Goal: Information Seeking & Learning: Learn about a topic

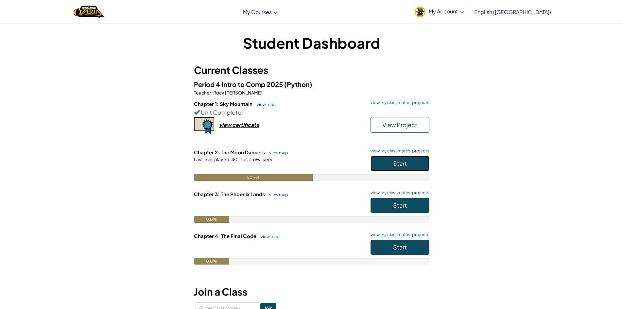
click at [403, 167] on span "Start" at bounding box center [400, 164] width 14 height 8
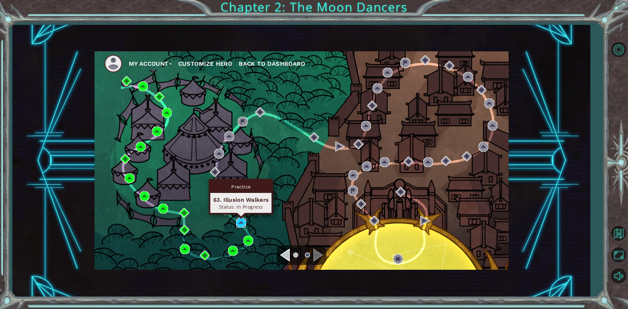
click at [241, 220] on img at bounding box center [241, 223] width 10 height 10
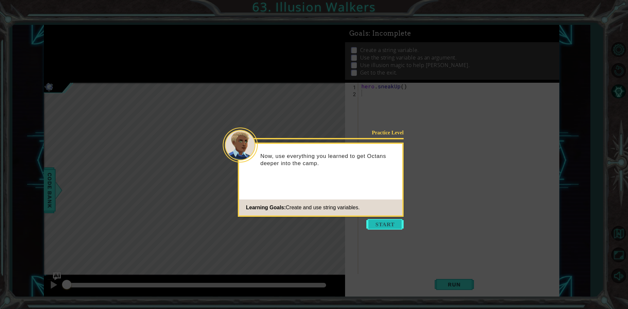
click at [376, 221] on button "Start" at bounding box center [385, 224] width 37 height 10
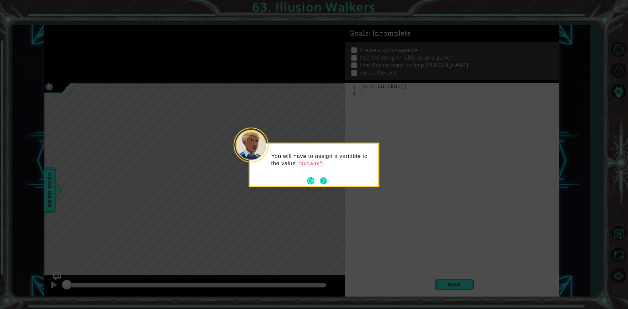
click at [325, 184] on button "Next" at bounding box center [323, 180] width 7 height 7
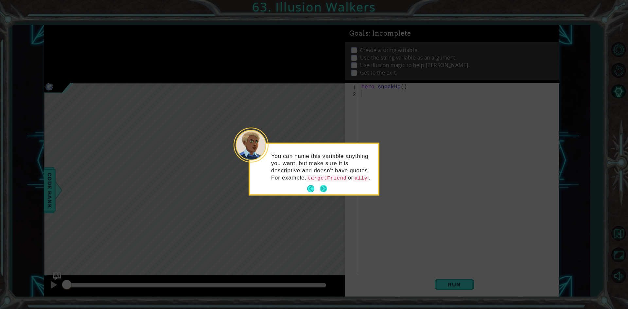
click at [325, 185] on button "Next" at bounding box center [324, 189] width 8 height 8
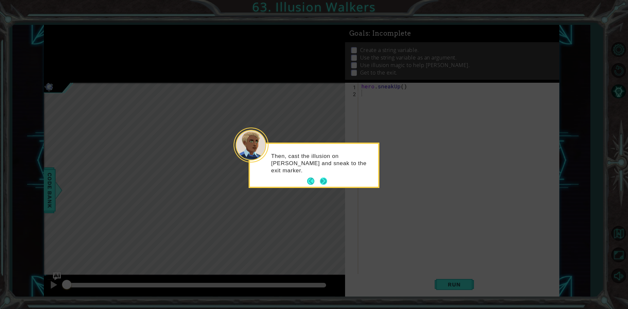
click at [324, 179] on button "Next" at bounding box center [323, 181] width 7 height 7
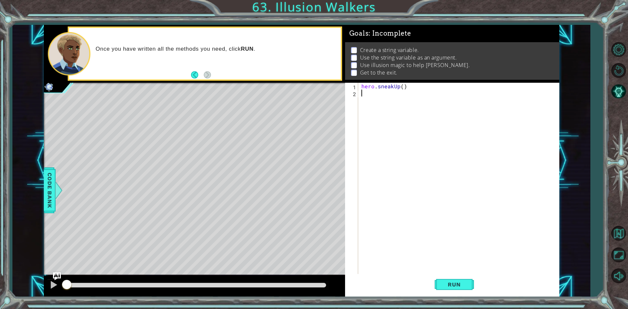
click at [405, 86] on div "hero . sneakUp ( )" at bounding box center [460, 186] width 200 height 206
click at [410, 96] on div "hero.c astIllusionMist press enter" at bounding box center [419, 102] width 124 height 24
click at [463, 279] on button "Run" at bounding box center [454, 284] width 39 height 21
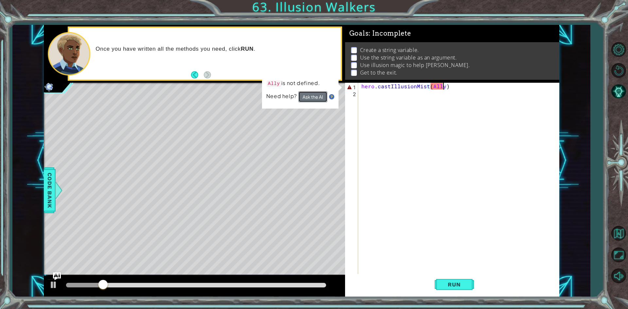
click at [308, 92] on button "Ask the AI" at bounding box center [312, 96] width 29 height 11
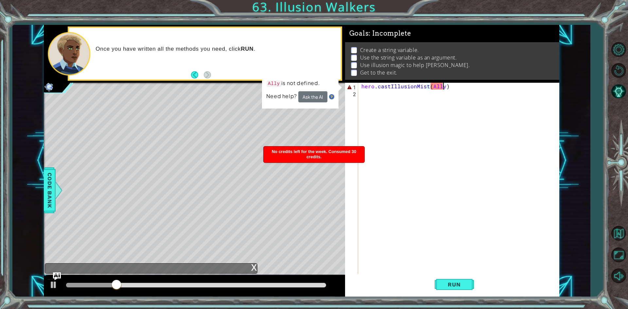
click at [255, 265] on div "x" at bounding box center [254, 267] width 6 height 7
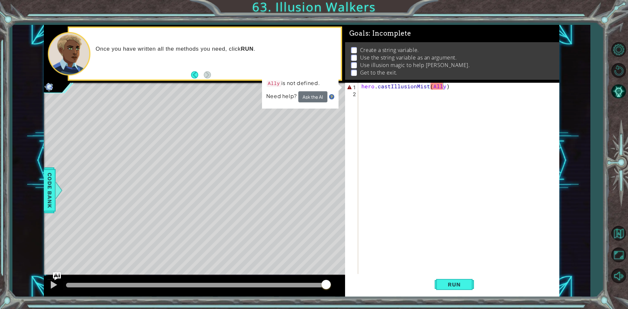
click at [445, 85] on div "hero . castIllusionMist ( Ally )" at bounding box center [460, 186] width 200 height 206
click at [441, 85] on div "hero . castIllusionMist ( Ally )" at bounding box center [460, 186] width 200 height 206
click at [444, 86] on div "hero . castIllusionMist ( Ally )" at bounding box center [460, 186] width 200 height 206
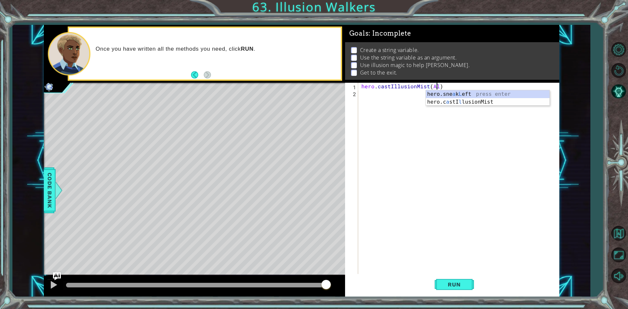
scroll to position [0, 4]
type textarea "hero.castIllusionMist()"
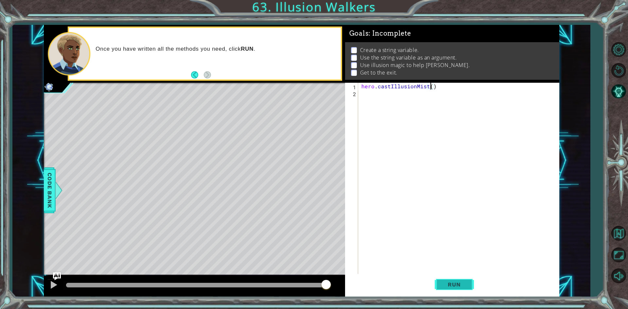
click at [463, 278] on button "Run" at bounding box center [454, 284] width 39 height 21
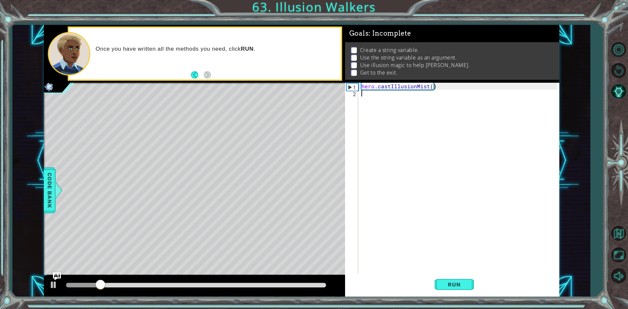
click at [438, 196] on div "hero . castIllusionMist ( )" at bounding box center [460, 186] width 200 height 206
click at [430, 86] on div "hero . castIllusionMist ( )" at bounding box center [460, 186] width 200 height 206
type textarea "hero.castIllusionMist()"
click at [406, 153] on div "hero . castIllusionMist ( )" at bounding box center [460, 186] width 200 height 206
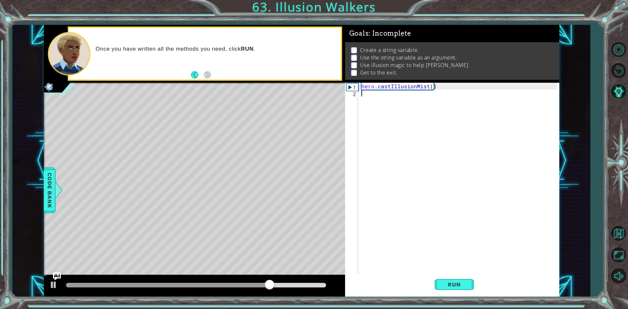
click at [431, 84] on div "hero . castIllusionMist ( )" at bounding box center [460, 186] width 200 height 206
type textarea "hero.castIllusionMist(5)"
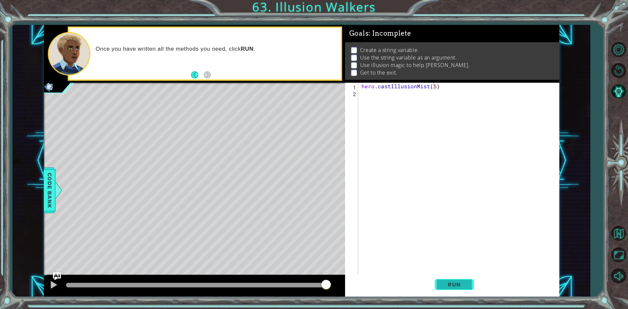
click at [456, 286] on span "Run" at bounding box center [454, 284] width 26 height 7
click at [461, 95] on div "hero . castIllusionMist ( 5 )" at bounding box center [460, 186] width 200 height 206
click at [455, 93] on div "hero . castIllusionMist ( 5 )" at bounding box center [460, 186] width 200 height 206
click at [449, 88] on div "hero . castIllusionMist ( 5 )" at bounding box center [460, 186] width 200 height 206
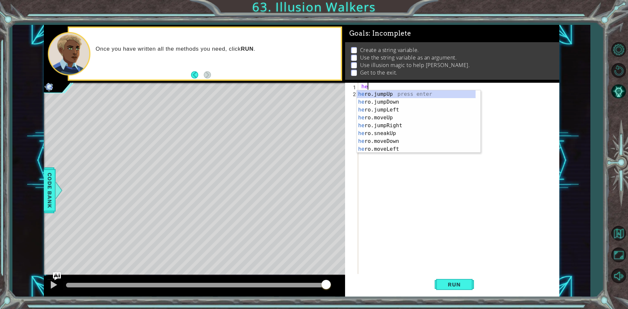
type textarea "h"
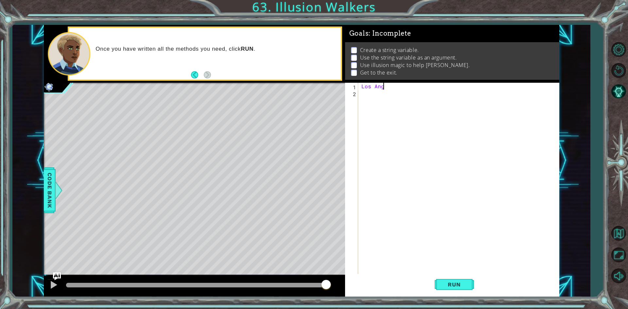
type textarea "L"
click at [440, 281] on button "Run" at bounding box center [454, 284] width 39 height 21
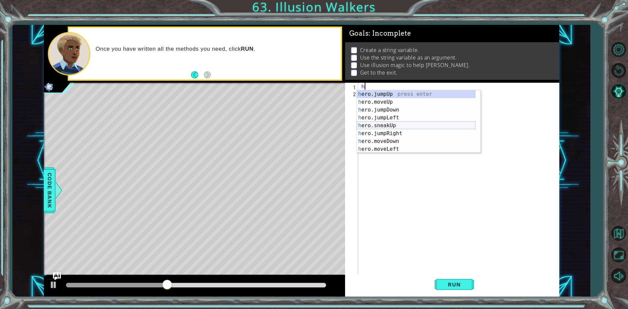
click at [374, 123] on div "h ero.jumpUp press enter h ero.moveUp press enter h ero.jumpDown press enter h …" at bounding box center [416, 129] width 119 height 79
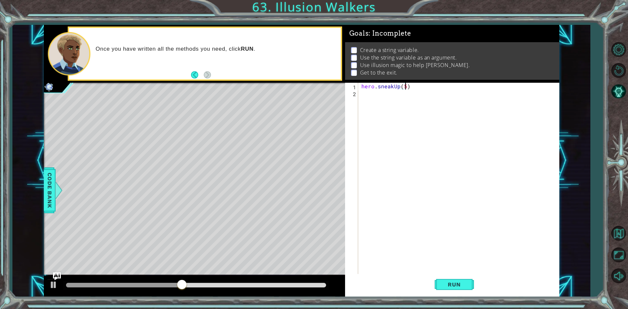
scroll to position [0, 3]
click at [436, 291] on button "Run" at bounding box center [454, 284] width 39 height 21
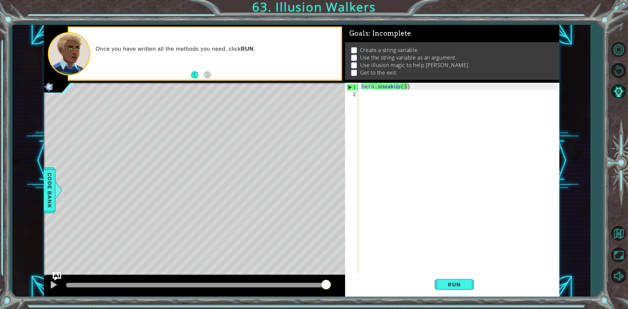
click at [53, 278] on img "Ask AI" at bounding box center [56, 276] width 9 height 9
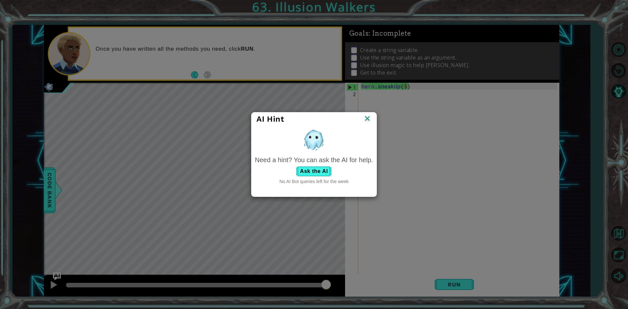
click at [369, 116] on img at bounding box center [367, 119] width 9 height 10
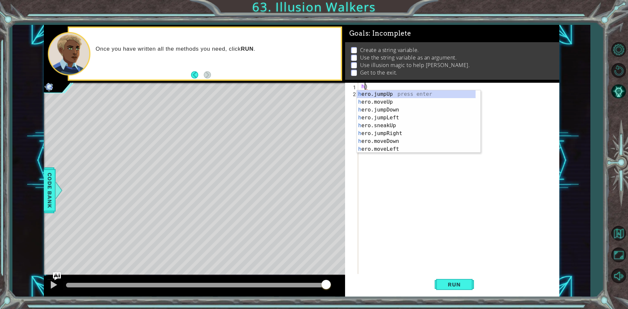
scroll to position [0, 0]
type textarea ")"
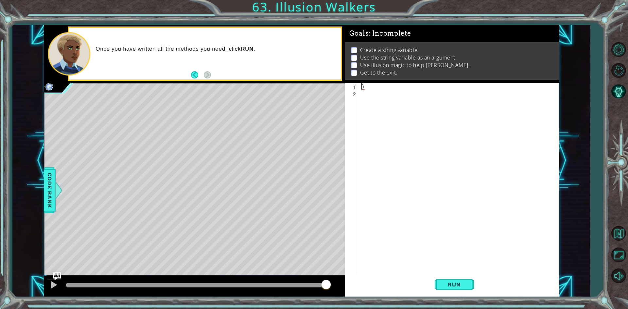
click at [371, 89] on div ")" at bounding box center [460, 186] width 200 height 206
